Goal: Task Accomplishment & Management: Manage account settings

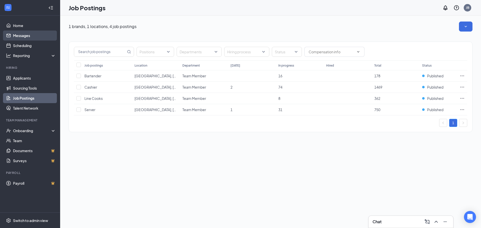
click at [22, 35] on link "Messages" at bounding box center [34, 36] width 43 height 10
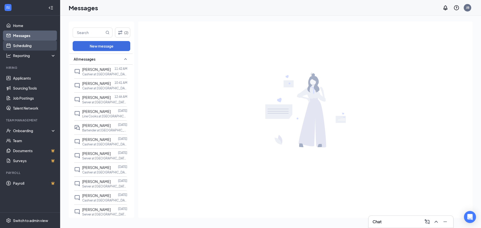
click at [21, 47] on link "Scheduling" at bounding box center [34, 46] width 43 height 10
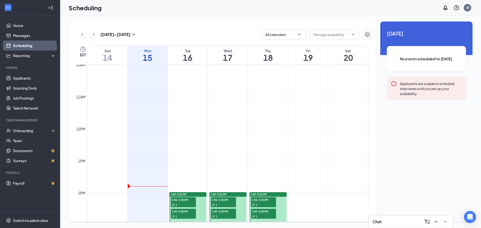
scroll to position [422, 0]
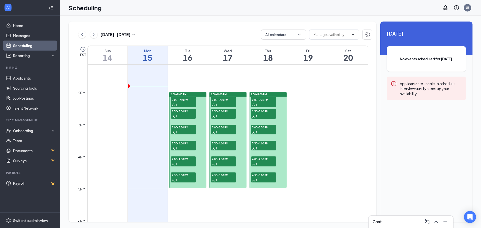
click at [177, 103] on span "1" at bounding box center [177, 105] width 2 height 4
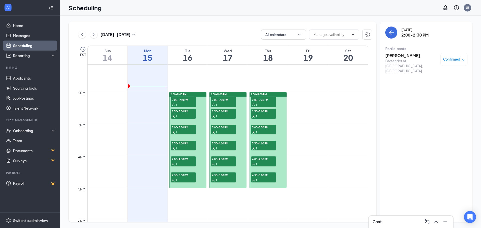
click at [176, 113] on span "2:30-3:00 PM" at bounding box center [183, 111] width 25 height 5
click at [181, 132] on div "1" at bounding box center [183, 132] width 25 height 5
click at [181, 144] on span "3:30-4:00 PM" at bounding box center [183, 143] width 25 height 5
click at [180, 154] on div at bounding box center [187, 140] width 37 height 96
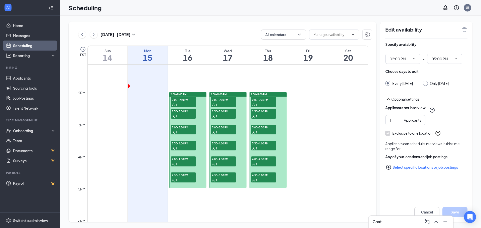
click at [180, 160] on span "4:00-4:30 PM" at bounding box center [183, 159] width 25 height 5
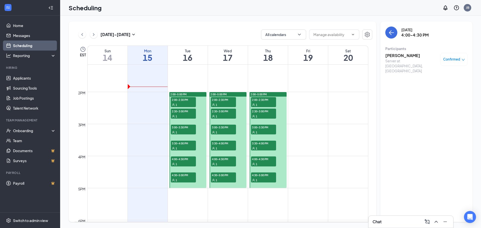
click at [180, 172] on div at bounding box center [187, 140] width 37 height 96
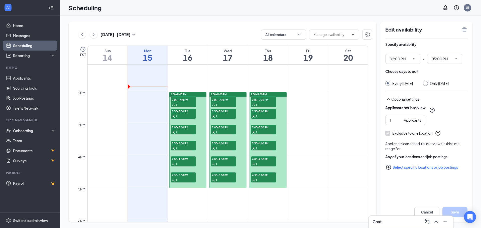
click at [184, 164] on div "1" at bounding box center [183, 164] width 25 height 5
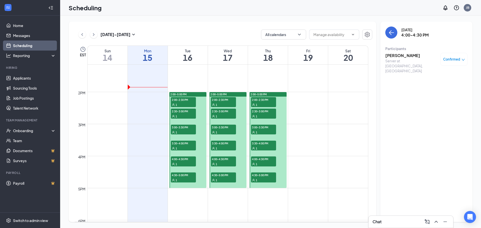
click at [219, 103] on div "1" at bounding box center [223, 104] width 25 height 5
click at [218, 116] on div "1" at bounding box center [223, 116] width 25 height 5
click at [217, 129] on span "3:00-3:30 PM" at bounding box center [223, 127] width 25 height 5
click at [219, 143] on span "3:30-4:00 PM" at bounding box center [223, 143] width 25 height 5
click at [221, 162] on div "1" at bounding box center [223, 164] width 25 height 5
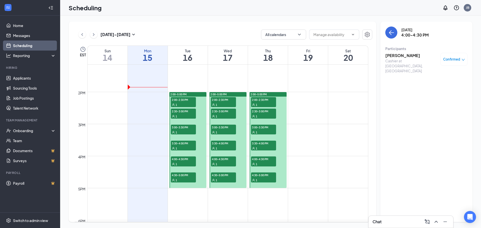
click at [221, 183] on div at bounding box center [227, 140] width 37 height 96
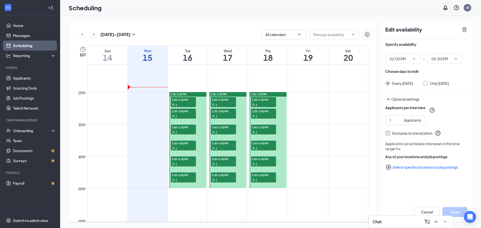
click at [228, 173] on span "4:30-5:00 PM" at bounding box center [223, 175] width 25 height 5
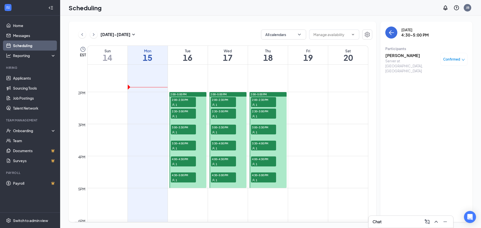
click at [264, 102] on span "2:00-2:30 PM" at bounding box center [263, 99] width 25 height 5
click at [264, 115] on div "1" at bounding box center [263, 116] width 25 height 5
click at [264, 129] on span "3:00-3:30 PM" at bounding box center [263, 127] width 25 height 5
click at [263, 145] on span "3:30-4:00 PM" at bounding box center [263, 143] width 25 height 5
click at [265, 130] on div "1" at bounding box center [263, 132] width 25 height 5
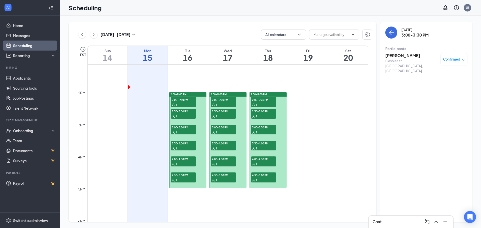
click at [265, 114] on div "1" at bounding box center [263, 116] width 25 height 5
